Goal: Check status: Check status

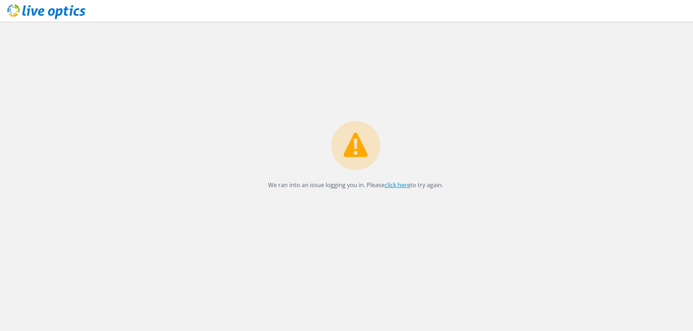
click at [400, 185] on link "click here" at bounding box center [397, 185] width 26 height 8
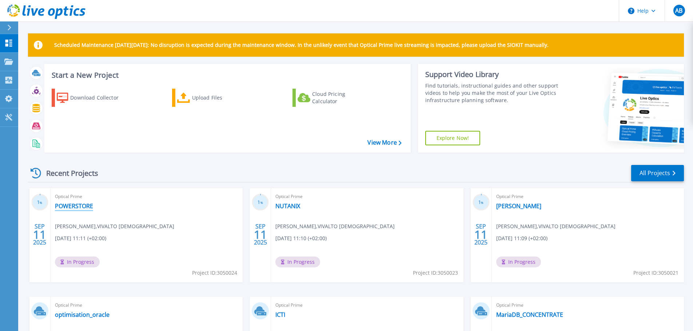
click at [81, 204] on link "POWERSTORE" at bounding box center [74, 206] width 38 height 7
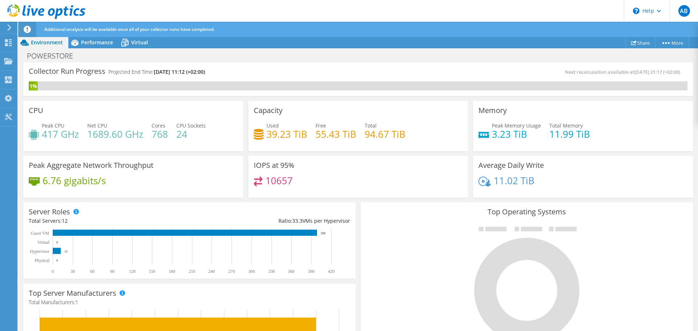
scroll to position [36, 0]
click at [126, 43] on icon at bounding box center [125, 42] width 13 height 13
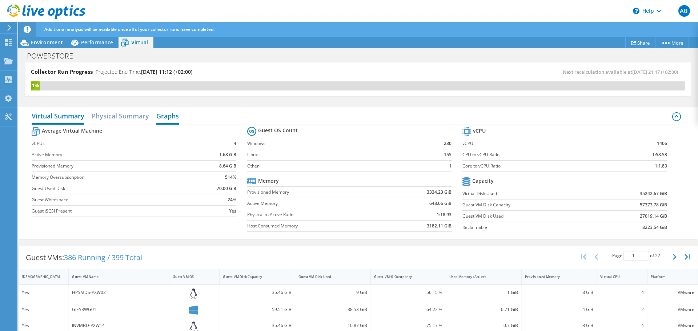
click at [166, 117] on h2 "Graphs" at bounding box center [167, 117] width 23 height 16
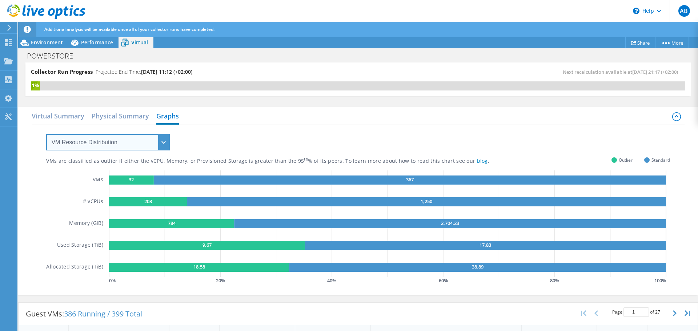
click at [152, 139] on select "VM Resource Distribution Provisioning Contrast Over Provisioning" at bounding box center [108, 142] width 124 height 16
click at [140, 183] on rect at bounding box center [131, 180] width 45 height 9
click at [148, 143] on select "VM Resource Distribution Provisioning Contrast Over Provisioning" at bounding box center [108, 142] width 124 height 16
select select "Over Provisioning"
click at [46, 134] on select "VM Resource Distribution Provisioning Contrast Over Provisioning" at bounding box center [108, 142] width 124 height 16
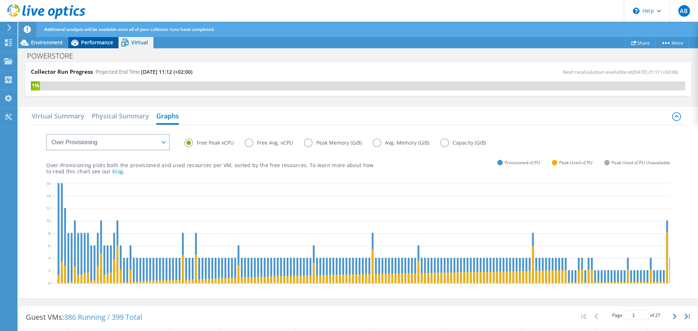
click at [83, 44] on span "Performance" at bounding box center [97, 42] width 32 height 7
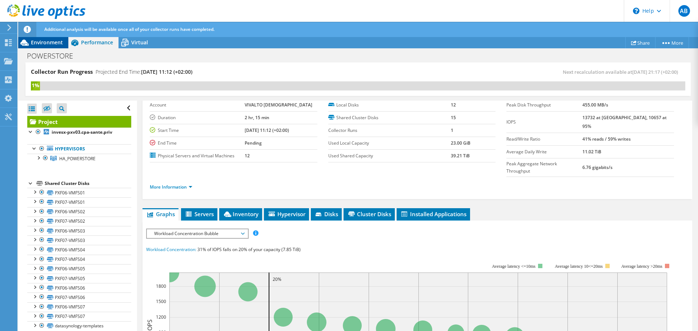
click at [44, 46] on div "Environment" at bounding box center [43, 43] width 50 height 12
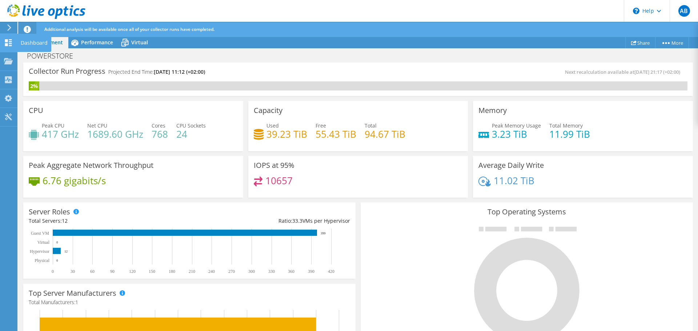
click at [8, 43] on icon at bounding box center [8, 42] width 9 height 7
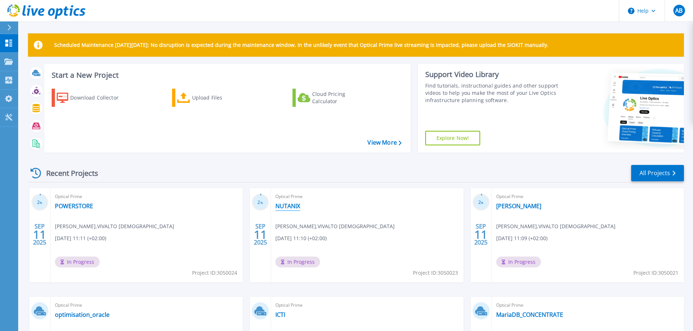
click at [285, 205] on link "NUTANIX" at bounding box center [287, 206] width 25 height 7
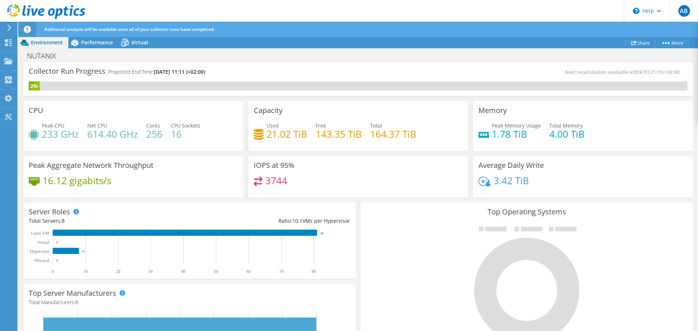
scroll to position [36, 0]
click at [82, 45] on span "Performance" at bounding box center [97, 42] width 32 height 7
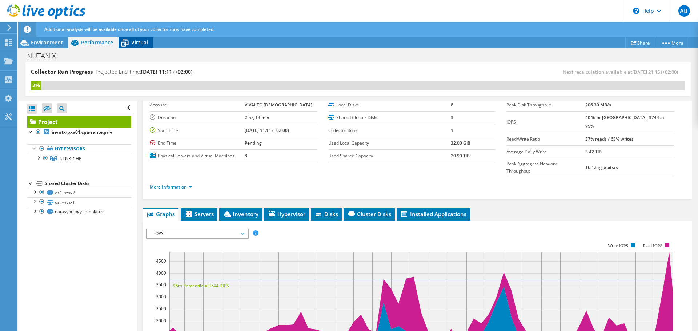
click at [145, 44] on span "Virtual" at bounding box center [139, 42] width 17 height 7
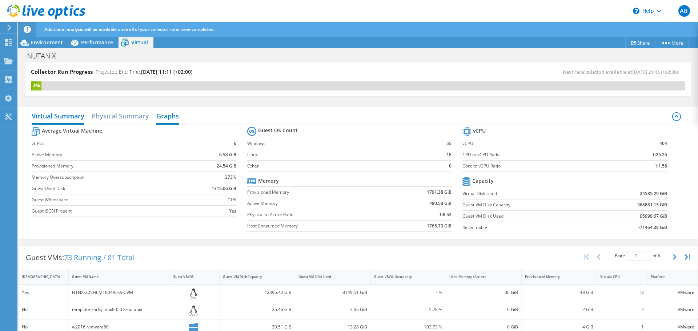
click at [166, 117] on h2 "Graphs" at bounding box center [167, 117] width 23 height 16
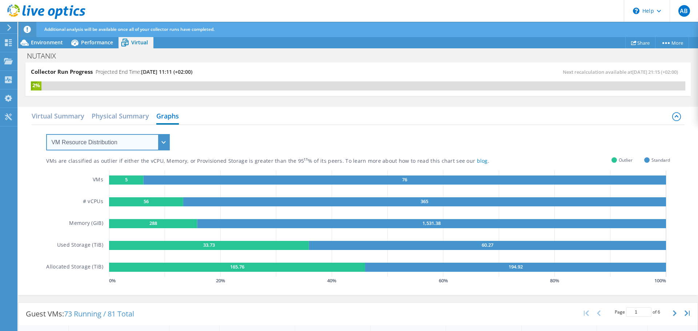
click at [142, 145] on select "VM Resource Distribution Provisioning Contrast Over Provisioning" at bounding box center [108, 142] width 124 height 16
select select "Over Provisioning"
click at [46, 134] on select "VM Resource Distribution Provisioning Contrast Over Provisioning" at bounding box center [108, 142] width 124 height 16
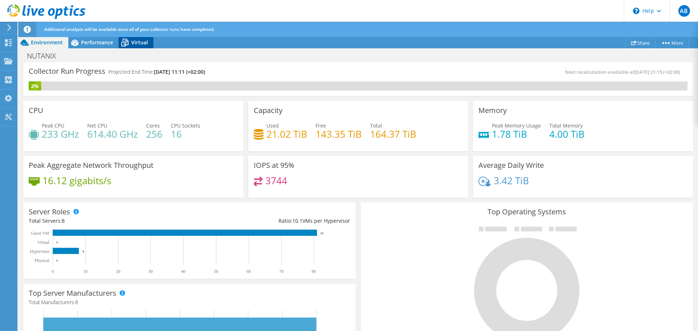
click at [138, 43] on span "Virtual" at bounding box center [139, 42] width 17 height 7
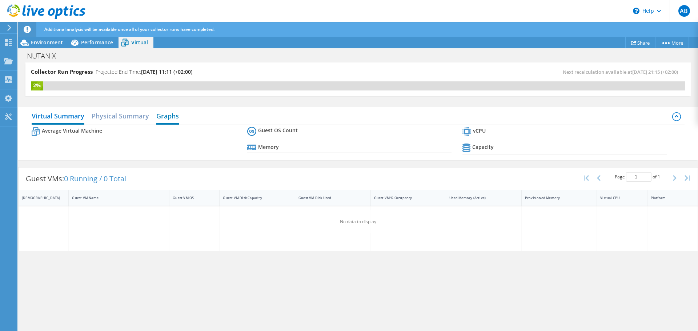
click at [165, 116] on h2 "Graphs" at bounding box center [167, 117] width 23 height 16
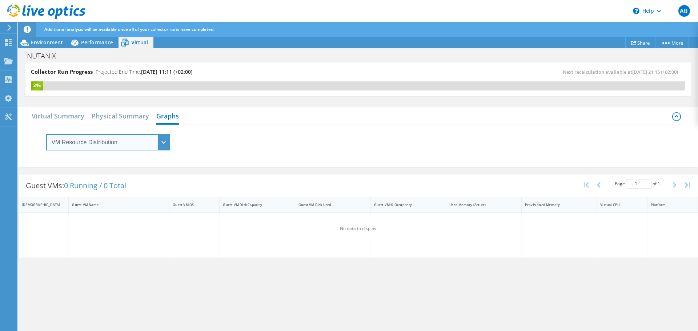
click at [148, 145] on select "VM Resource Distribution Provisioning Contrast Over Provisioning" at bounding box center [108, 142] width 124 height 16
click at [122, 180] on div "Guest VMs: 0 Running / 0 Total" at bounding box center [76, 186] width 115 height 23
click at [143, 137] on select "VM Resource Distribution Provisioning Contrast Over Provisioning" at bounding box center [108, 142] width 124 height 16
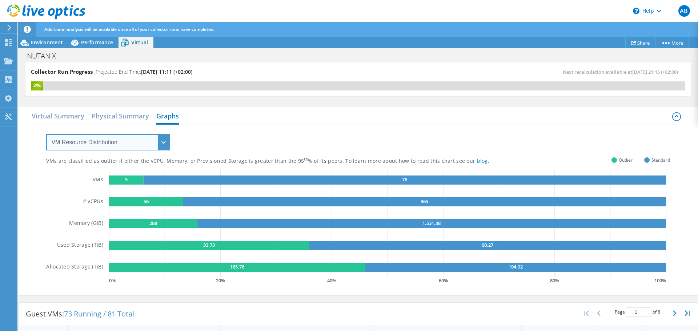
select select "Over Provisioning"
click at [46, 134] on select "VM Resource Distribution Provisioning Contrast Over Provisioning" at bounding box center [108, 142] width 124 height 16
